Goal: Task Accomplishment & Management: Manage account settings

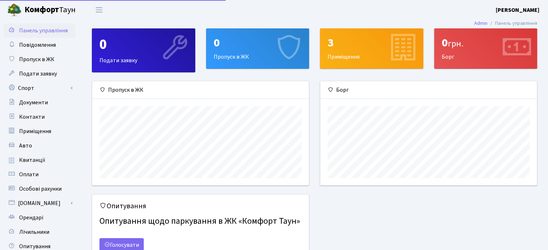
scroll to position [104, 216]
click at [28, 146] on span "Авто" at bounding box center [25, 146] width 13 height 8
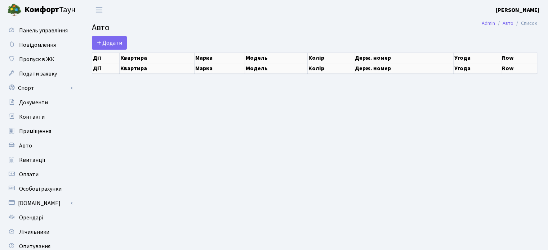
select select "25"
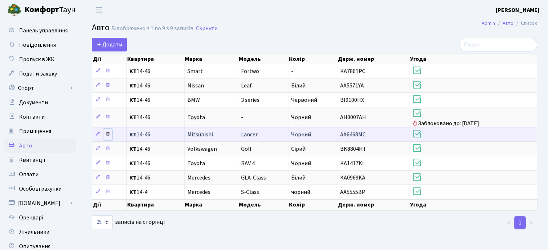
click at [109, 132] on icon at bounding box center [107, 134] width 5 height 5
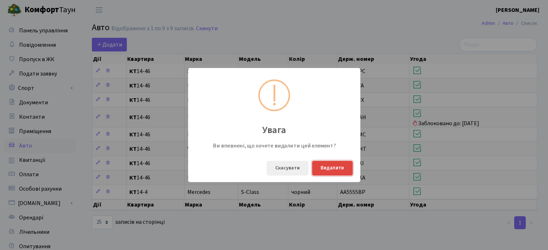
click at [327, 170] on button "Видалити" at bounding box center [332, 168] width 41 height 15
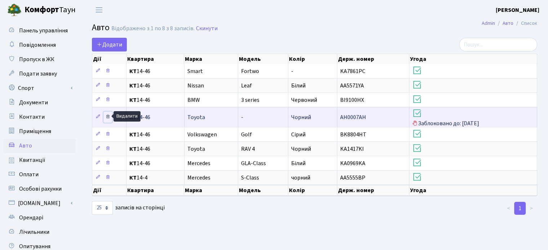
click at [108, 116] on icon at bounding box center [107, 116] width 5 height 5
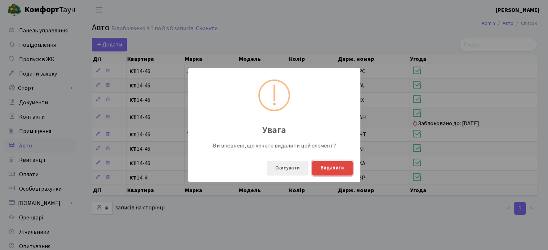
click at [331, 168] on button "Видалити" at bounding box center [332, 168] width 41 height 15
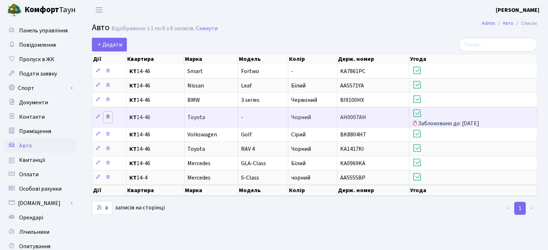
click at [108, 116] on icon at bounding box center [107, 116] width 5 height 5
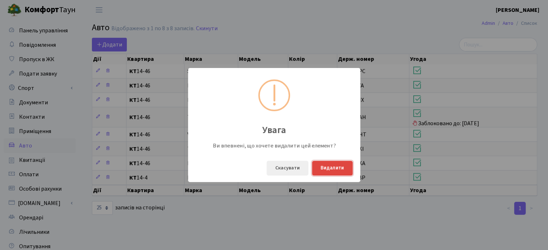
click at [327, 168] on button "Видалити" at bounding box center [332, 168] width 41 height 15
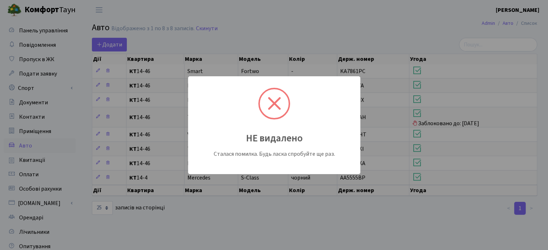
click at [274, 102] on span at bounding box center [274, 103] width 13 height 13
click at [359, 62] on div "НЕ видалено Сталася помилка. Будь ласка спробуйте ще раз." at bounding box center [274, 125] width 548 height 250
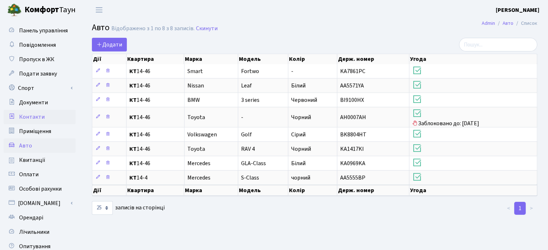
click at [26, 117] on span "Контакти" at bounding box center [32, 117] width 26 height 8
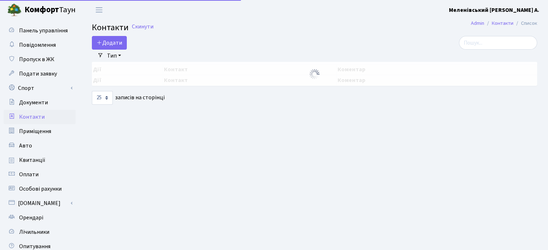
select select "25"
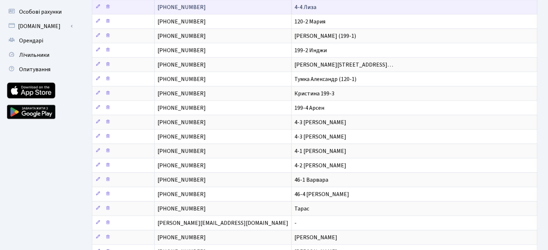
scroll to position [180, 0]
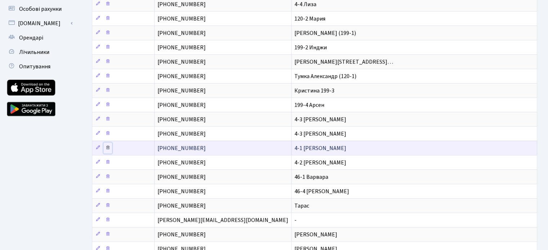
click at [107, 145] on icon at bounding box center [107, 147] width 5 height 5
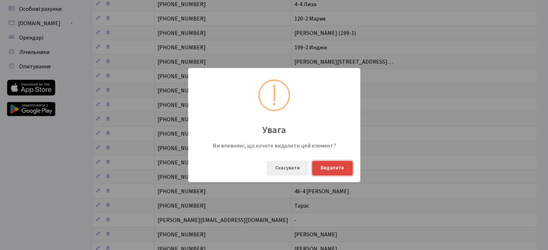
click at [329, 168] on button "Видалити" at bounding box center [332, 168] width 41 height 15
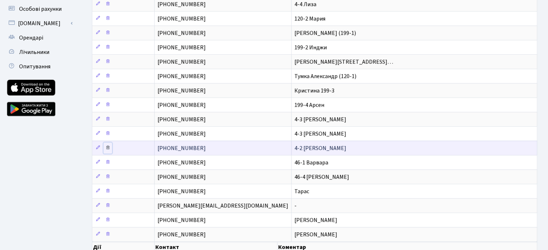
click at [109, 145] on icon at bounding box center [107, 147] width 5 height 5
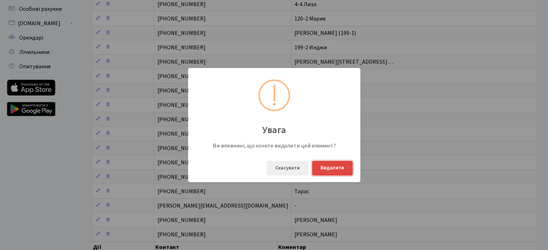
click at [325, 168] on button "Видалити" at bounding box center [332, 168] width 41 height 15
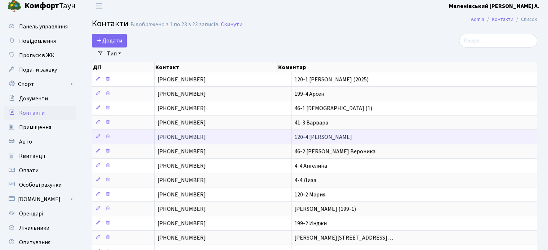
scroll to position [0, 0]
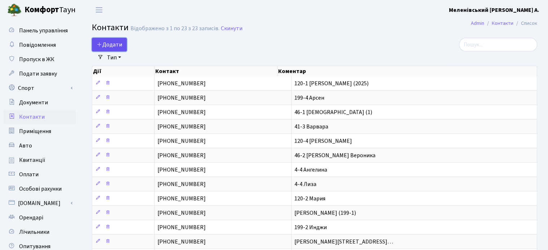
click at [111, 45] on span "Додати" at bounding box center [110, 45] width 26 height 8
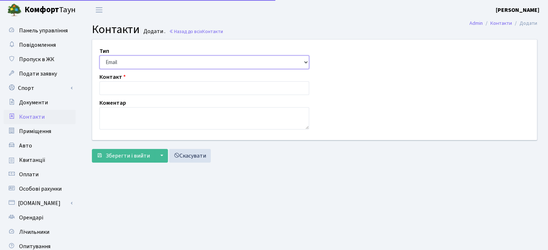
click at [172, 61] on select "Email Телефон" at bounding box center [204, 62] width 210 height 14
select select "1"
click at [99, 55] on select "Email Телефон" at bounding box center [204, 62] width 210 height 14
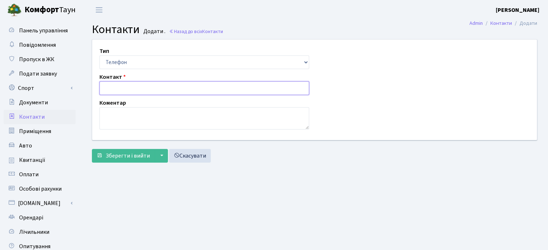
click at [130, 90] on input "text" at bounding box center [204, 88] width 210 height 14
type input "+380967900378"
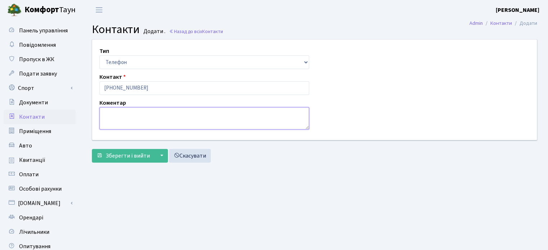
click at [125, 114] on textarea at bounding box center [204, 118] width 210 height 22
type textarea "4-1 Пимоненко Павел"
click at [123, 155] on span "Зберегти і вийти" at bounding box center [128, 156] width 44 height 8
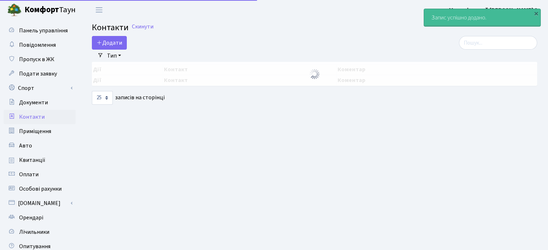
select select "25"
